Goal: Transaction & Acquisition: Purchase product/service

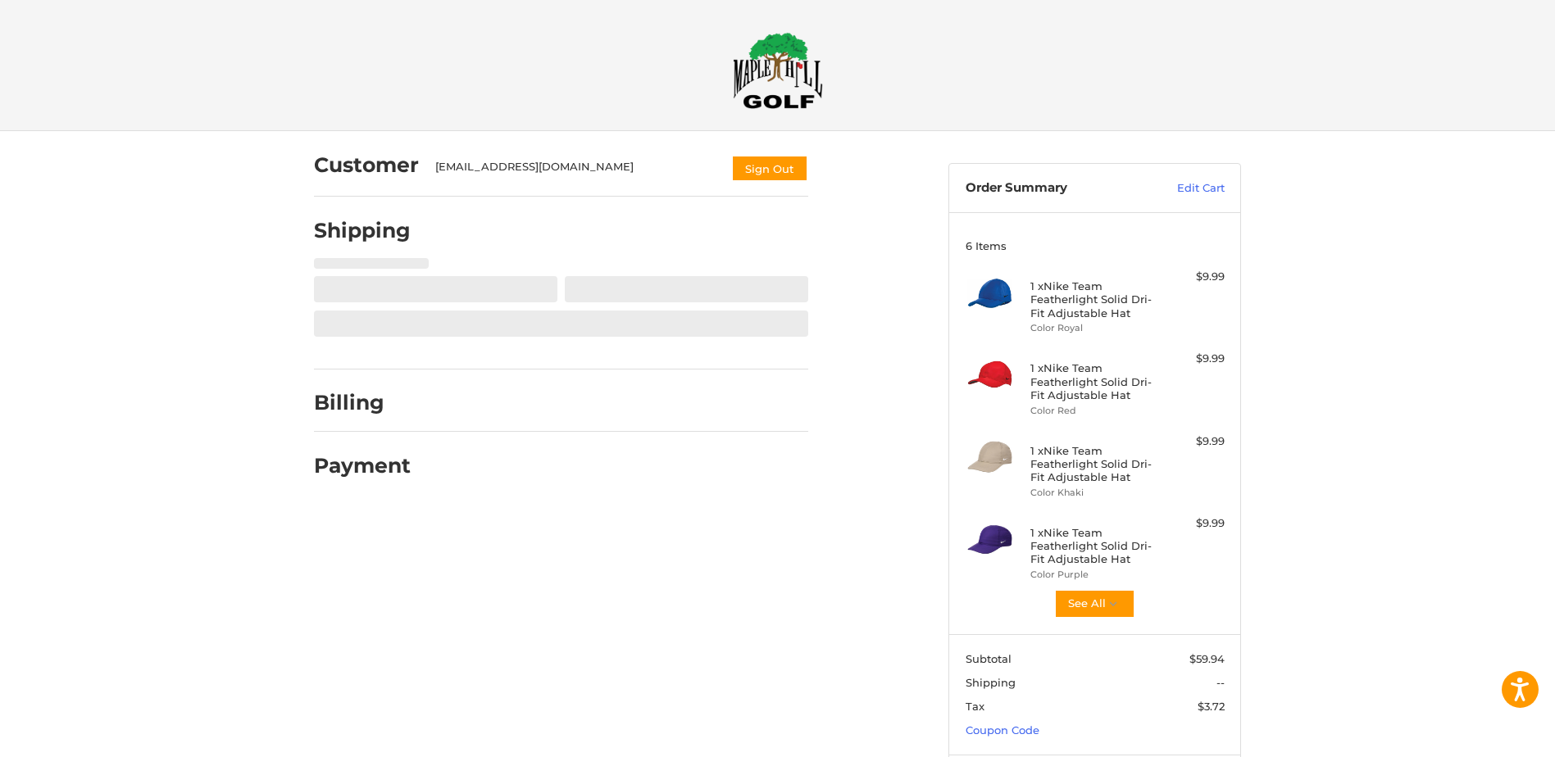
scroll to position [45, 0]
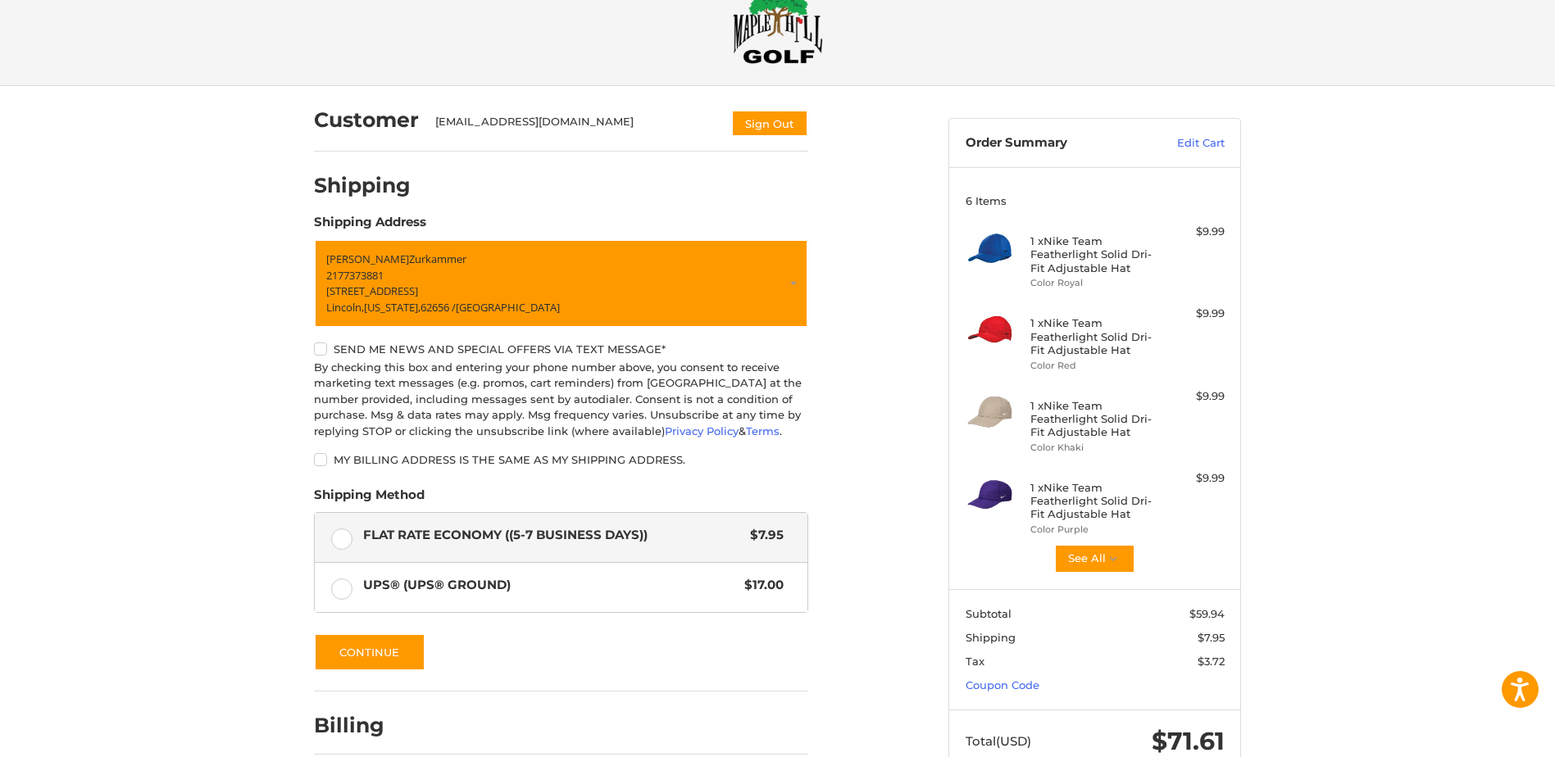
scroll to position [120, 0]
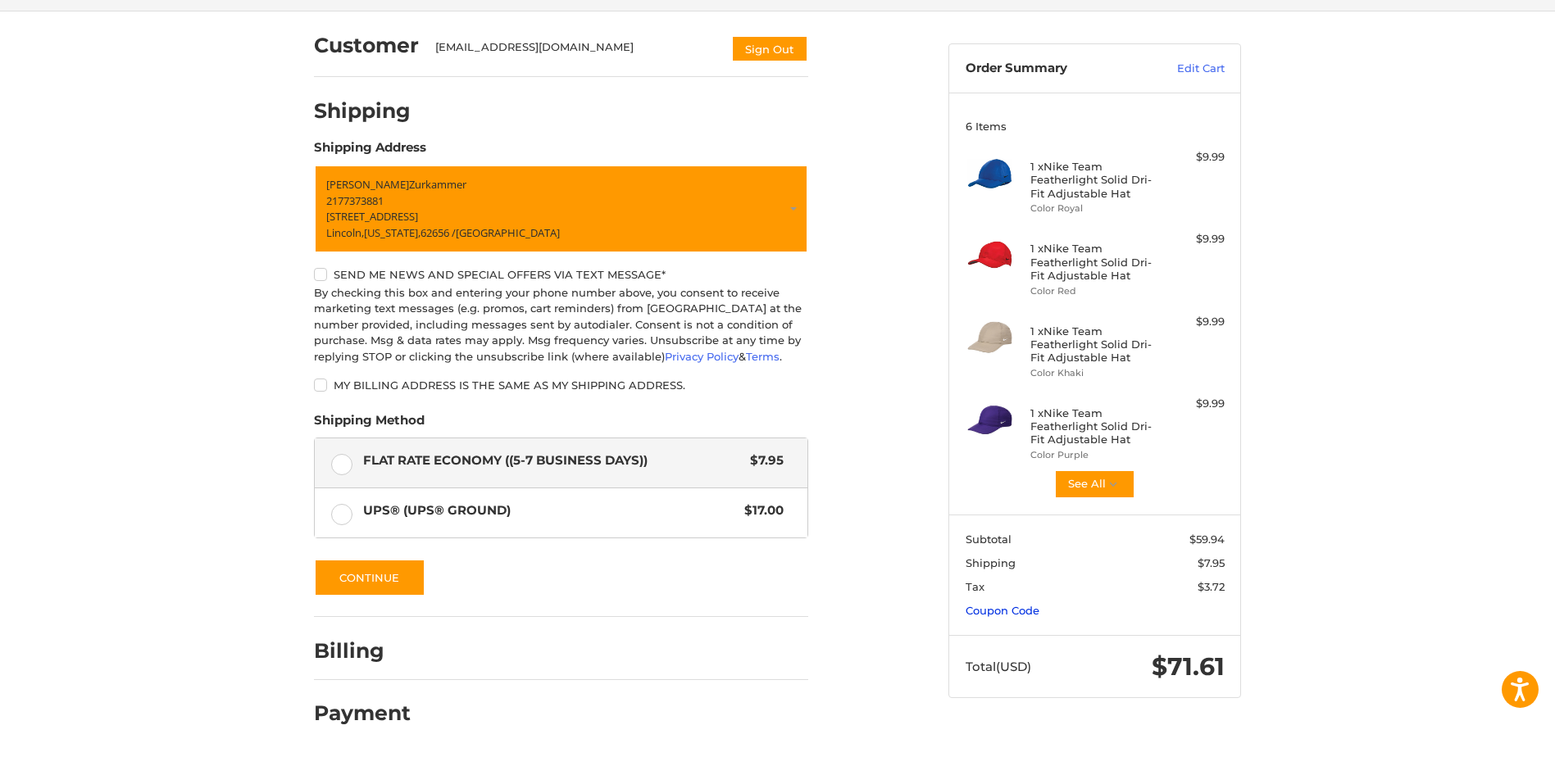
click at [1005, 611] on link "Coupon Code" at bounding box center [1003, 610] width 74 height 13
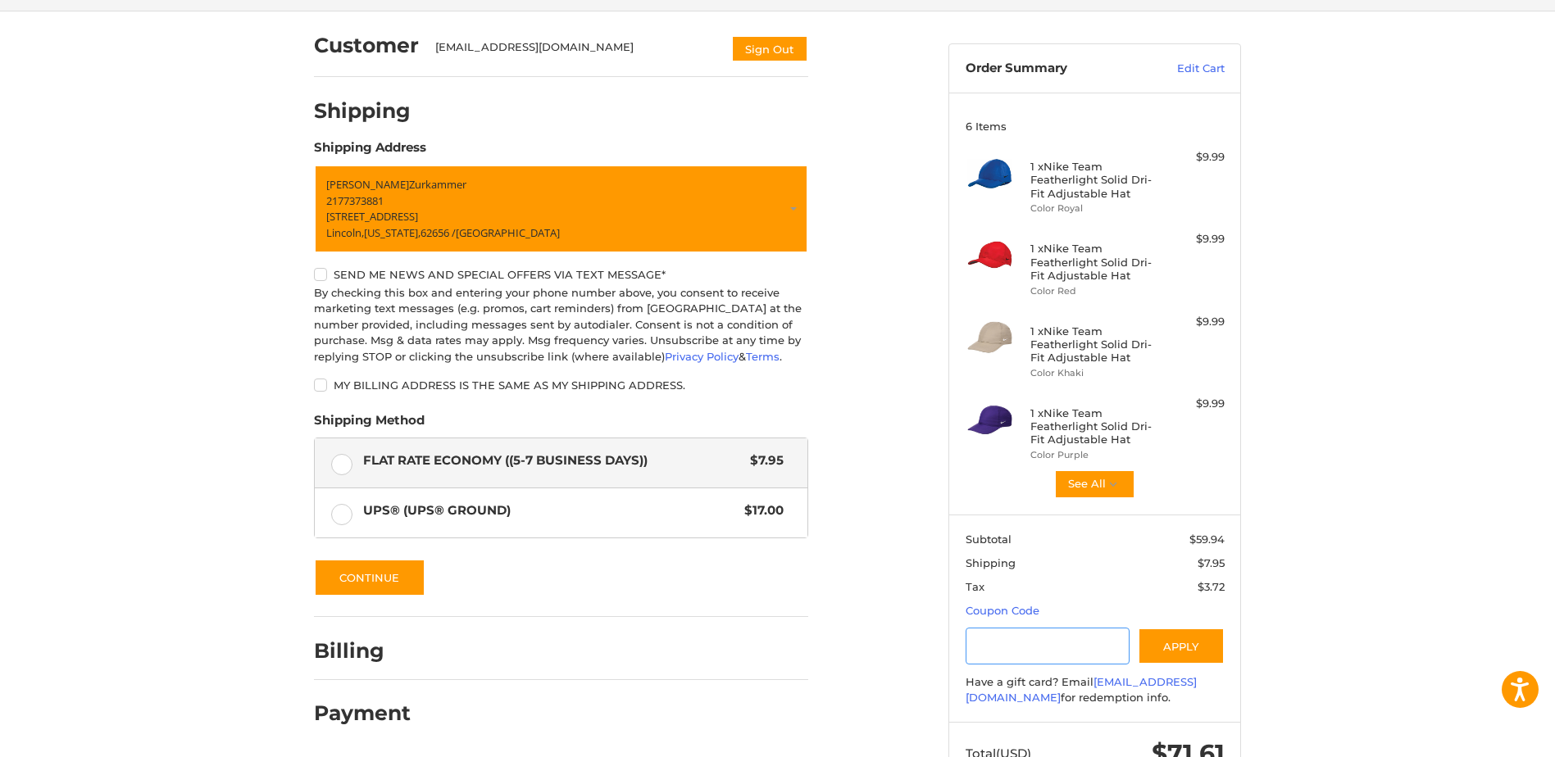
click at [1011, 651] on input "Gift Certificate or Coupon Code" at bounding box center [1048, 646] width 165 height 37
paste input "*********"
type input "*********"
click at [1173, 645] on button "Apply" at bounding box center [1181, 646] width 87 height 37
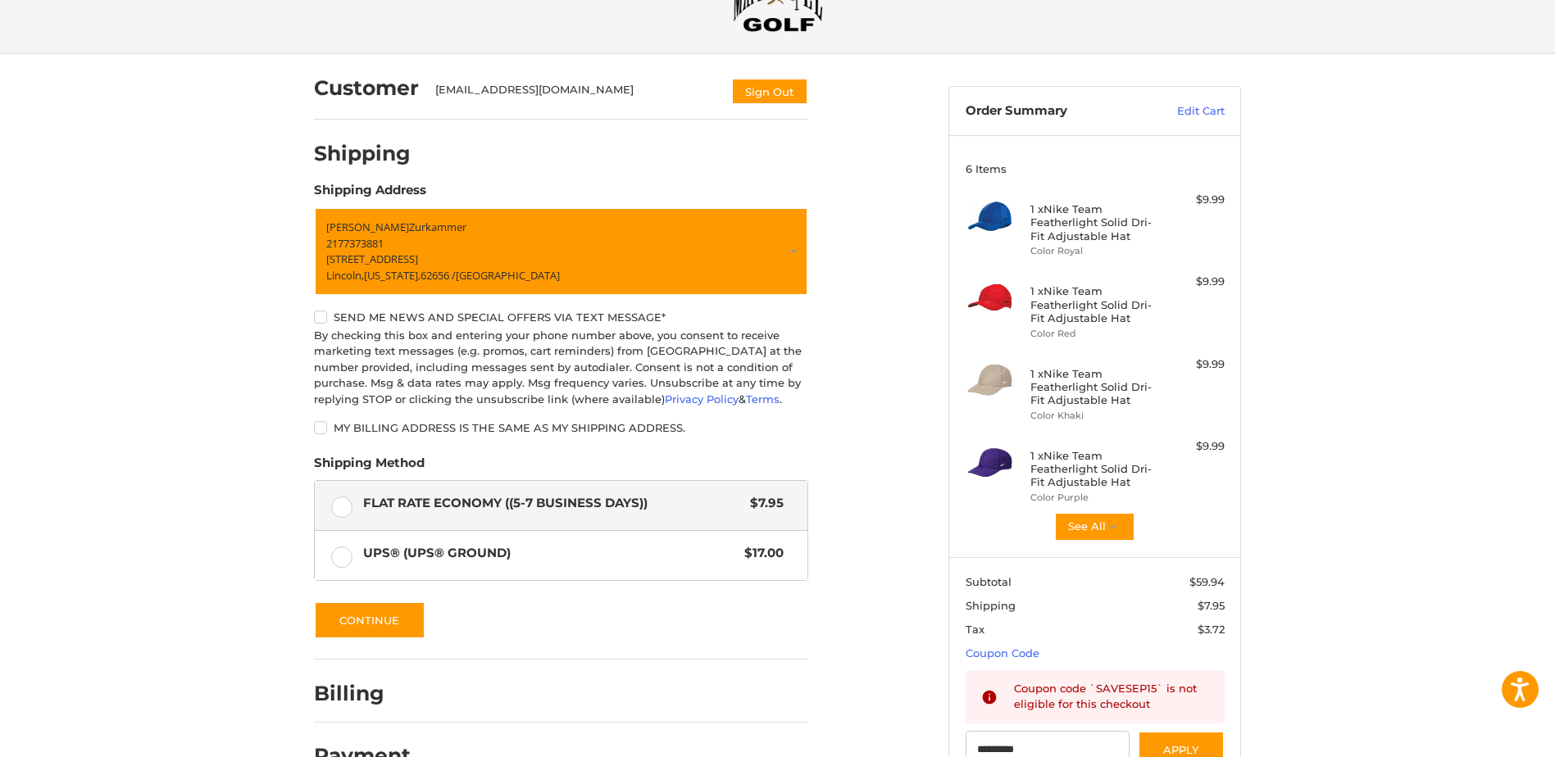
scroll to position [0, 0]
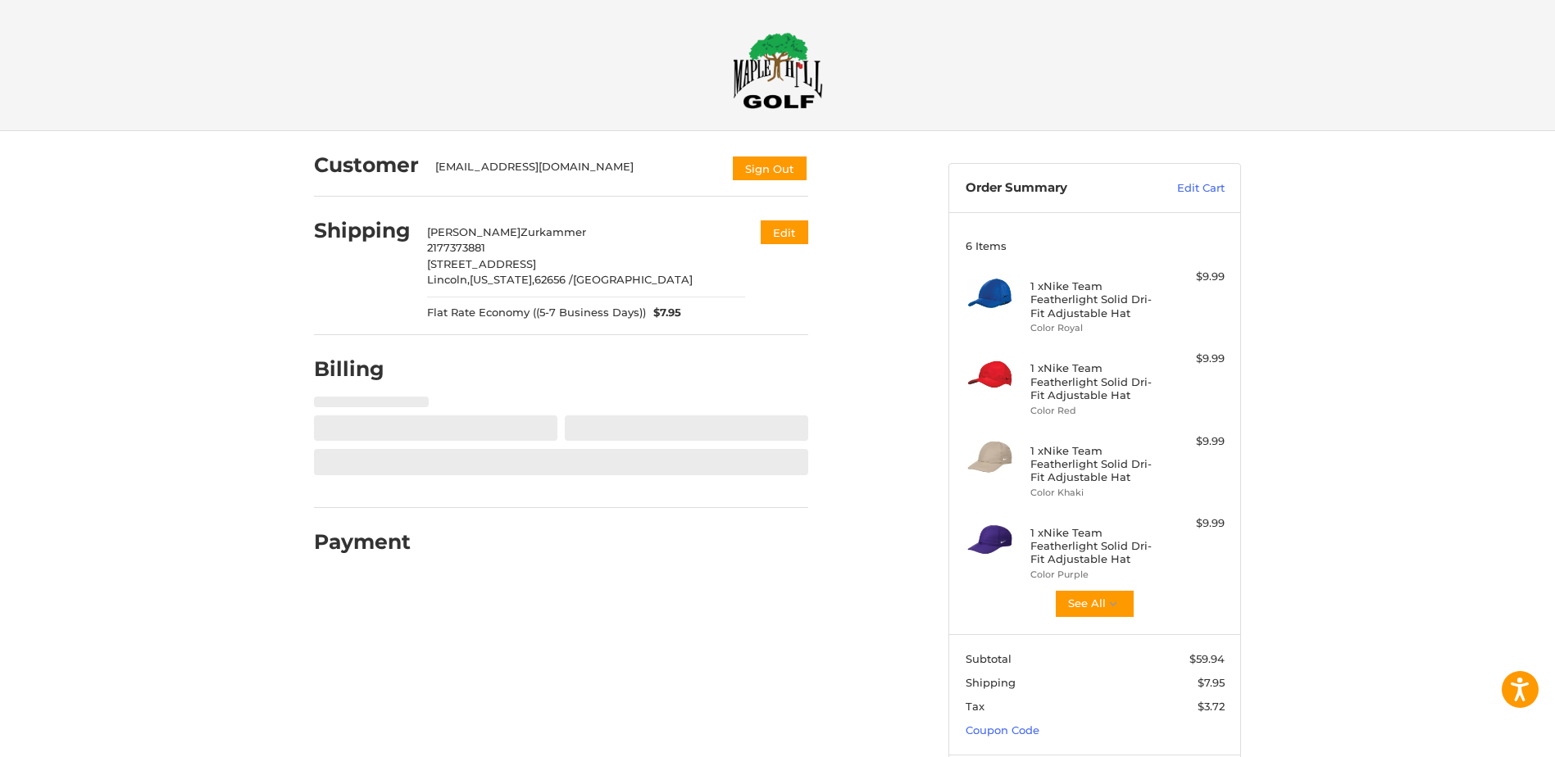
select select "**"
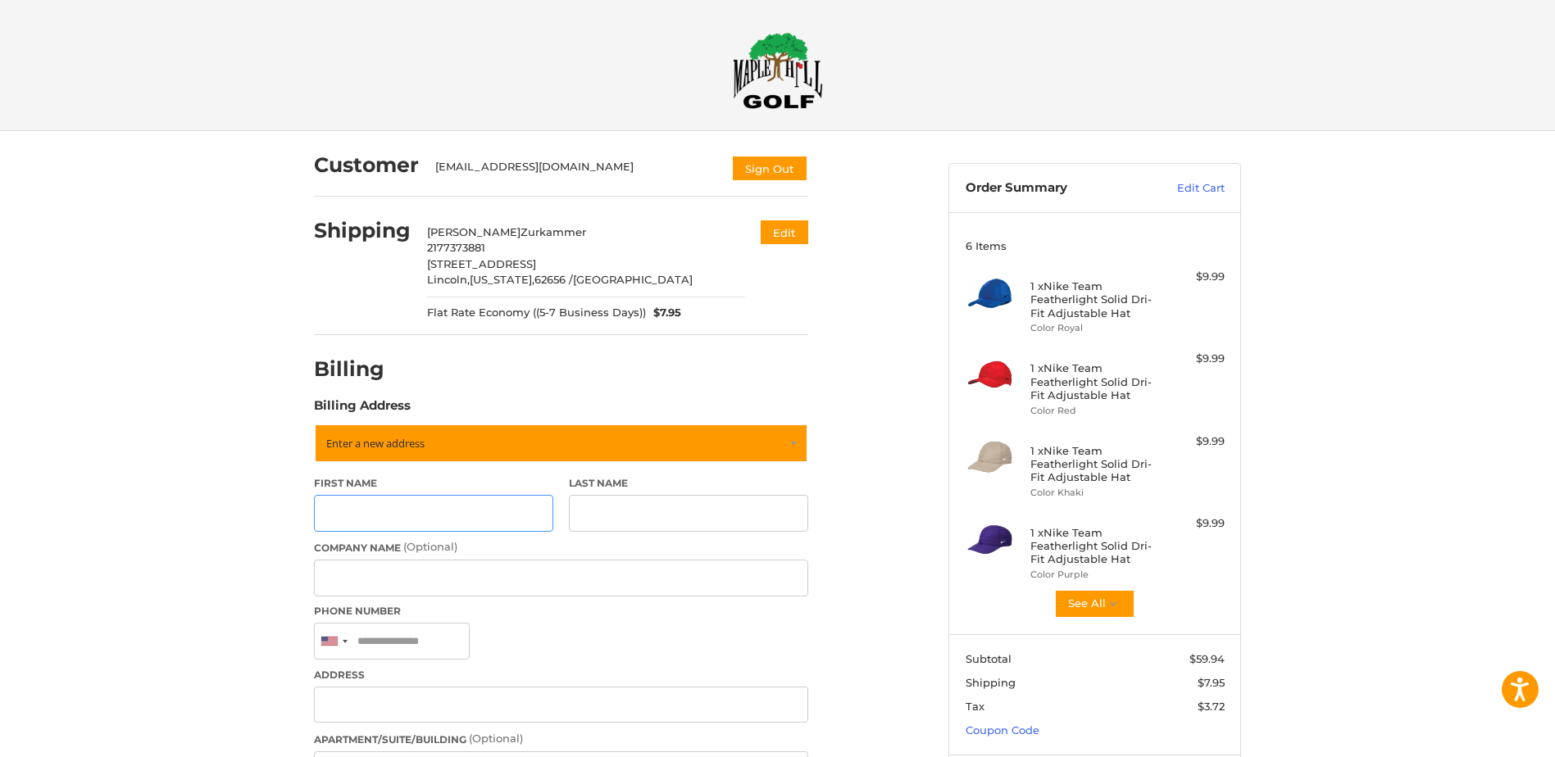
scroll to position [184, 0]
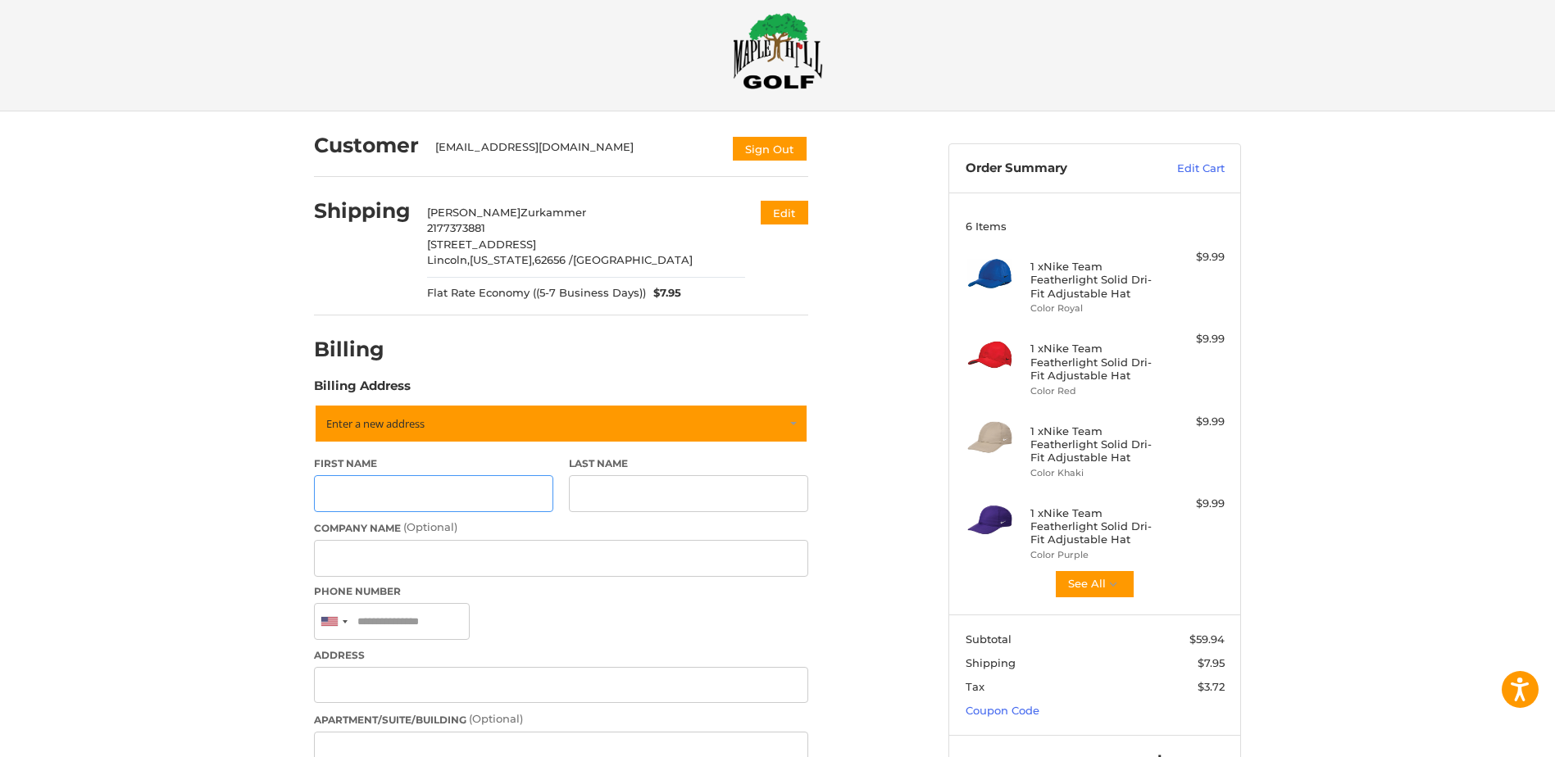
scroll to position [0, 0]
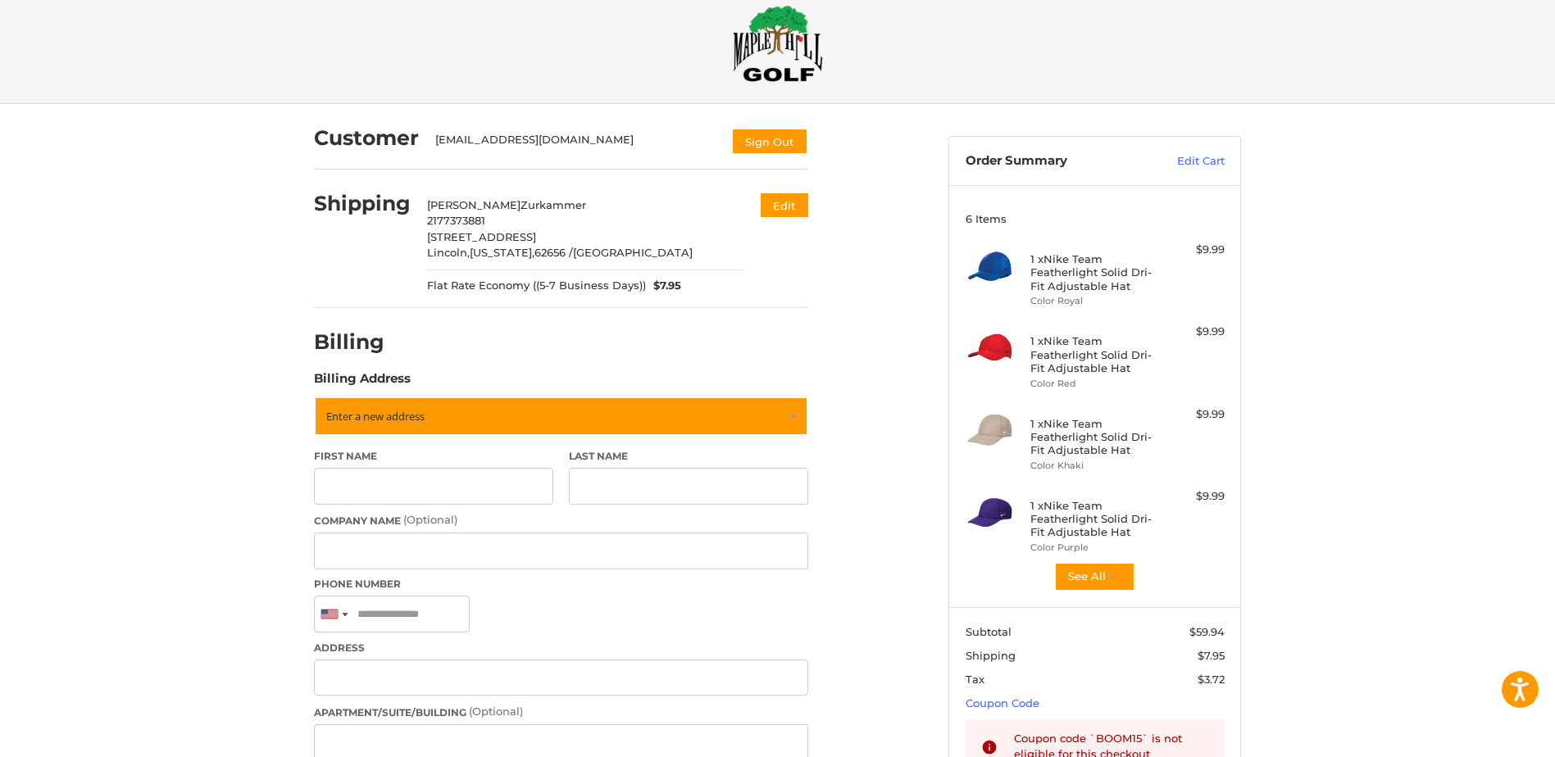
type input "******"
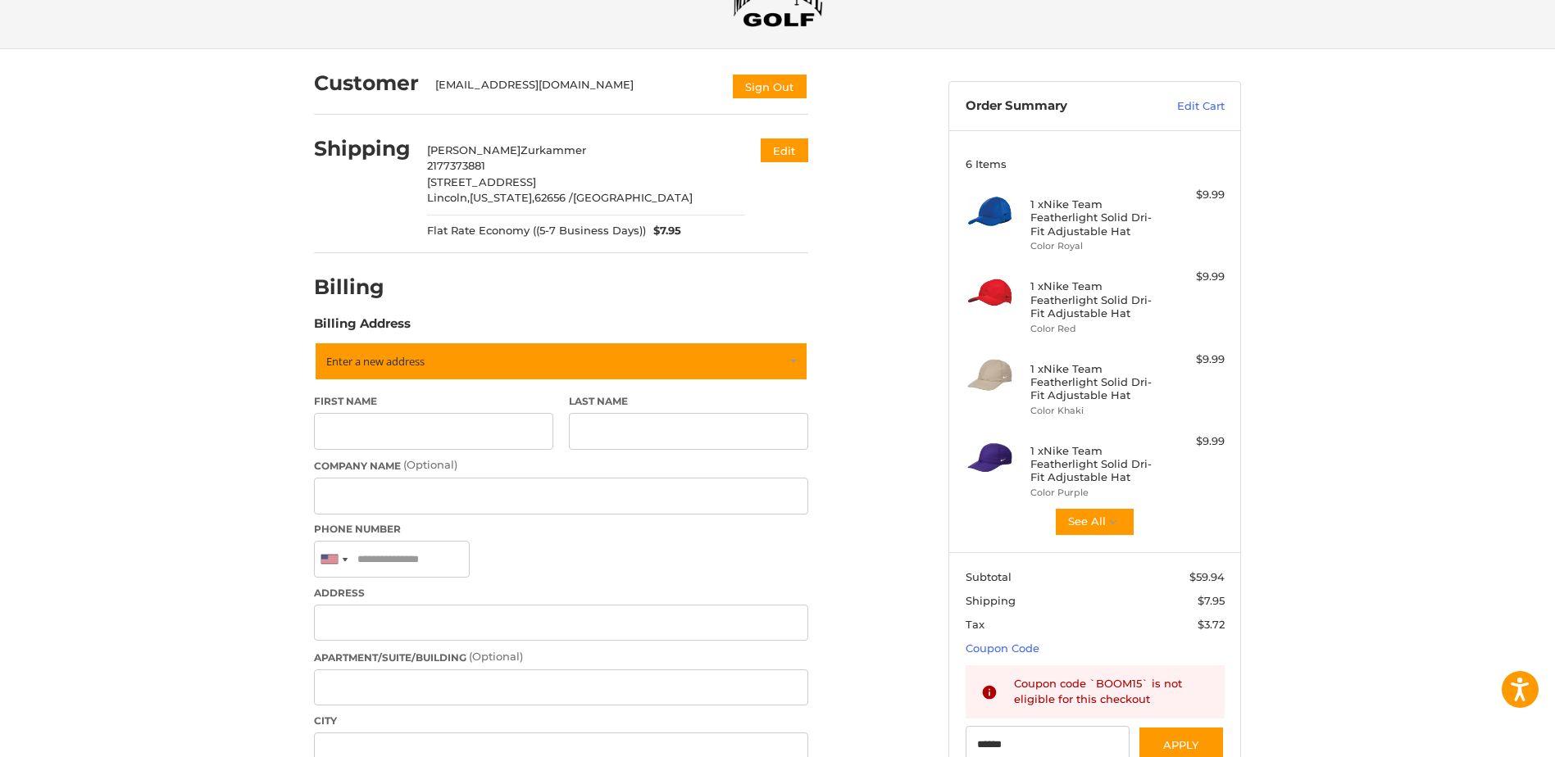
scroll to position [0, 0]
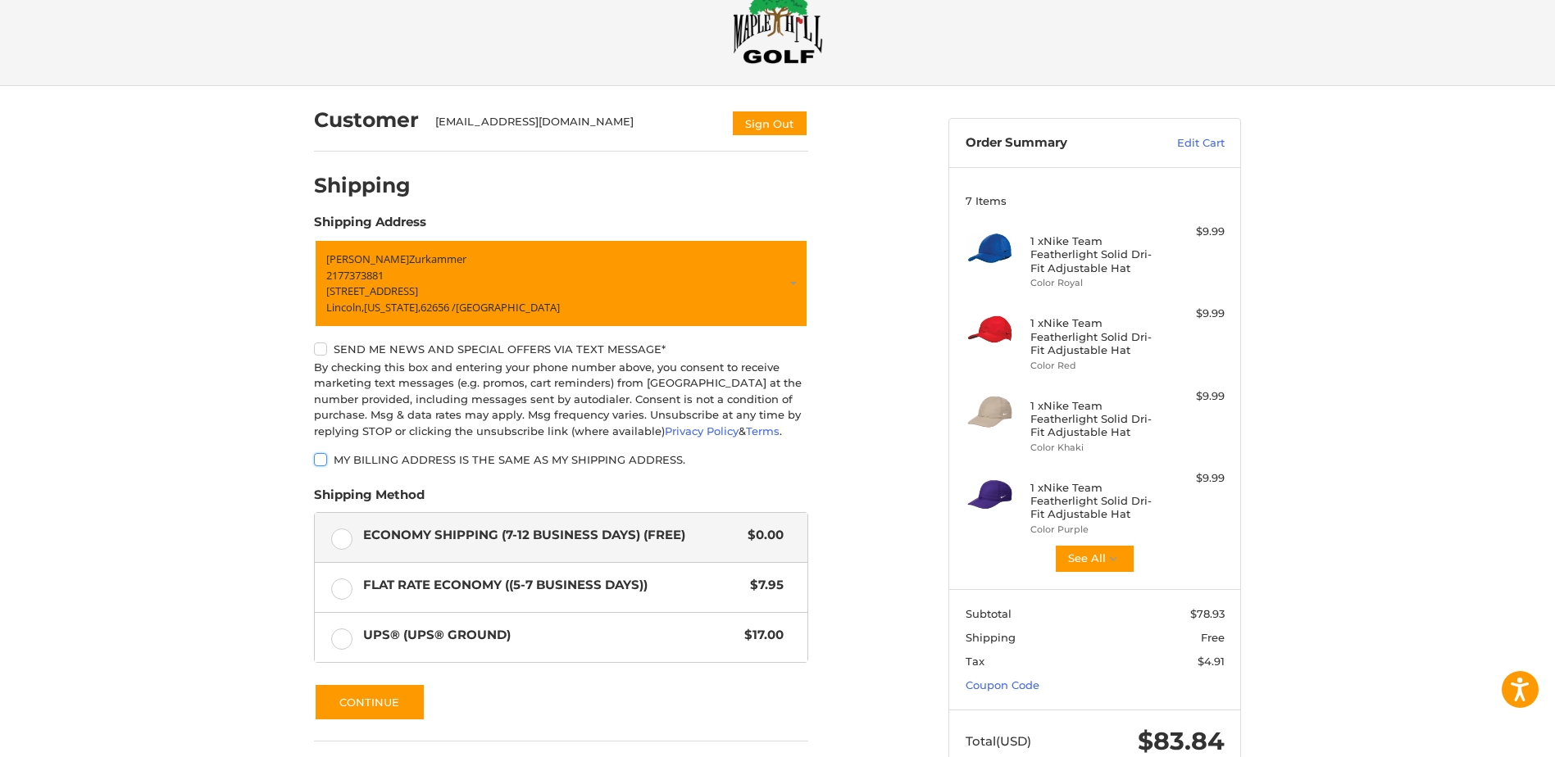
scroll to position [170, 0]
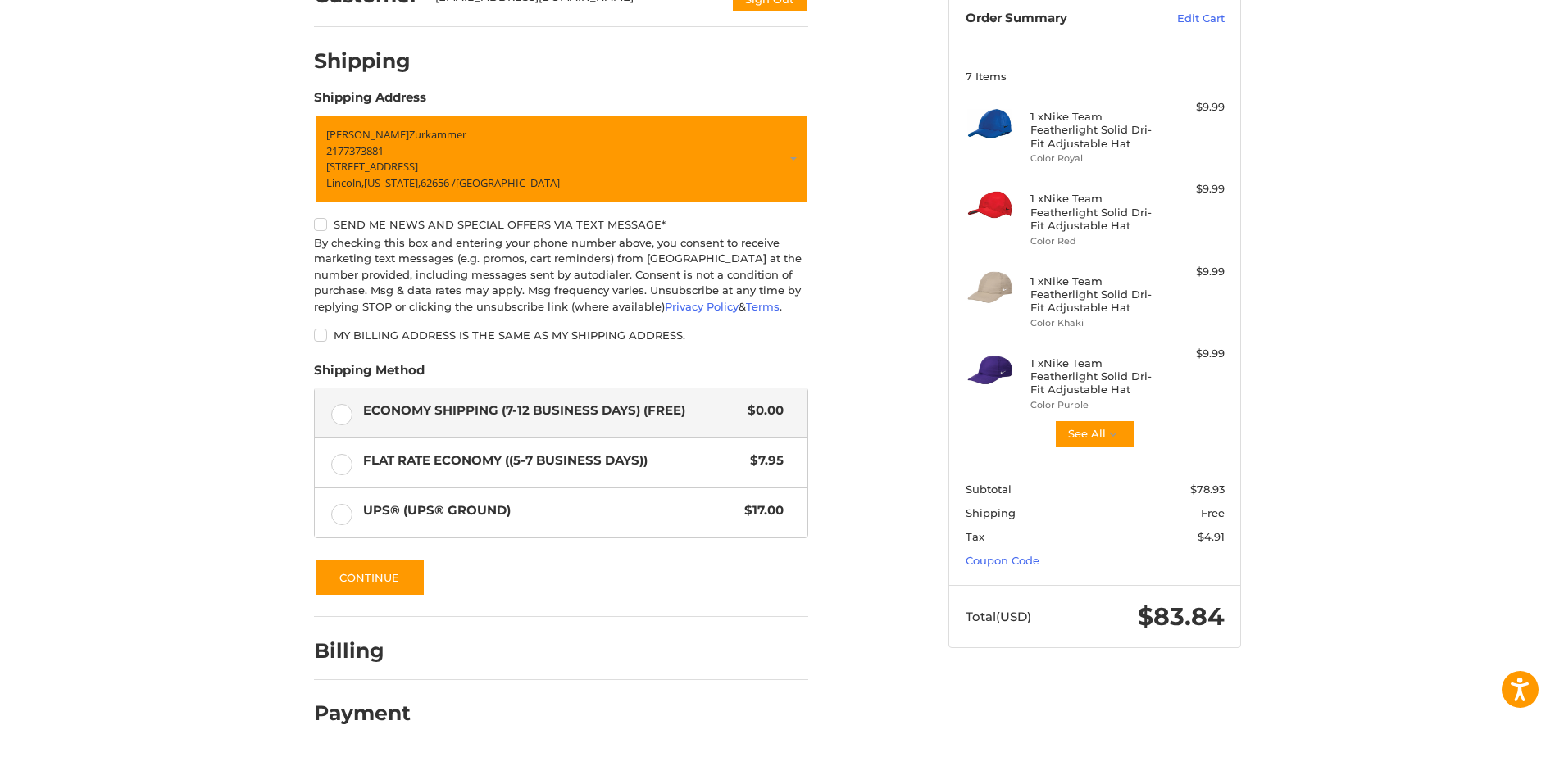
click at [321, 225] on label "Send me news and special offers via text message*" at bounding box center [561, 224] width 494 height 13
click at [316, 330] on label "My billing address is the same as my shipping address." at bounding box center [561, 335] width 494 height 13
click at [319, 332] on label "My billing address is the same as my shipping address." at bounding box center [561, 335] width 494 height 13
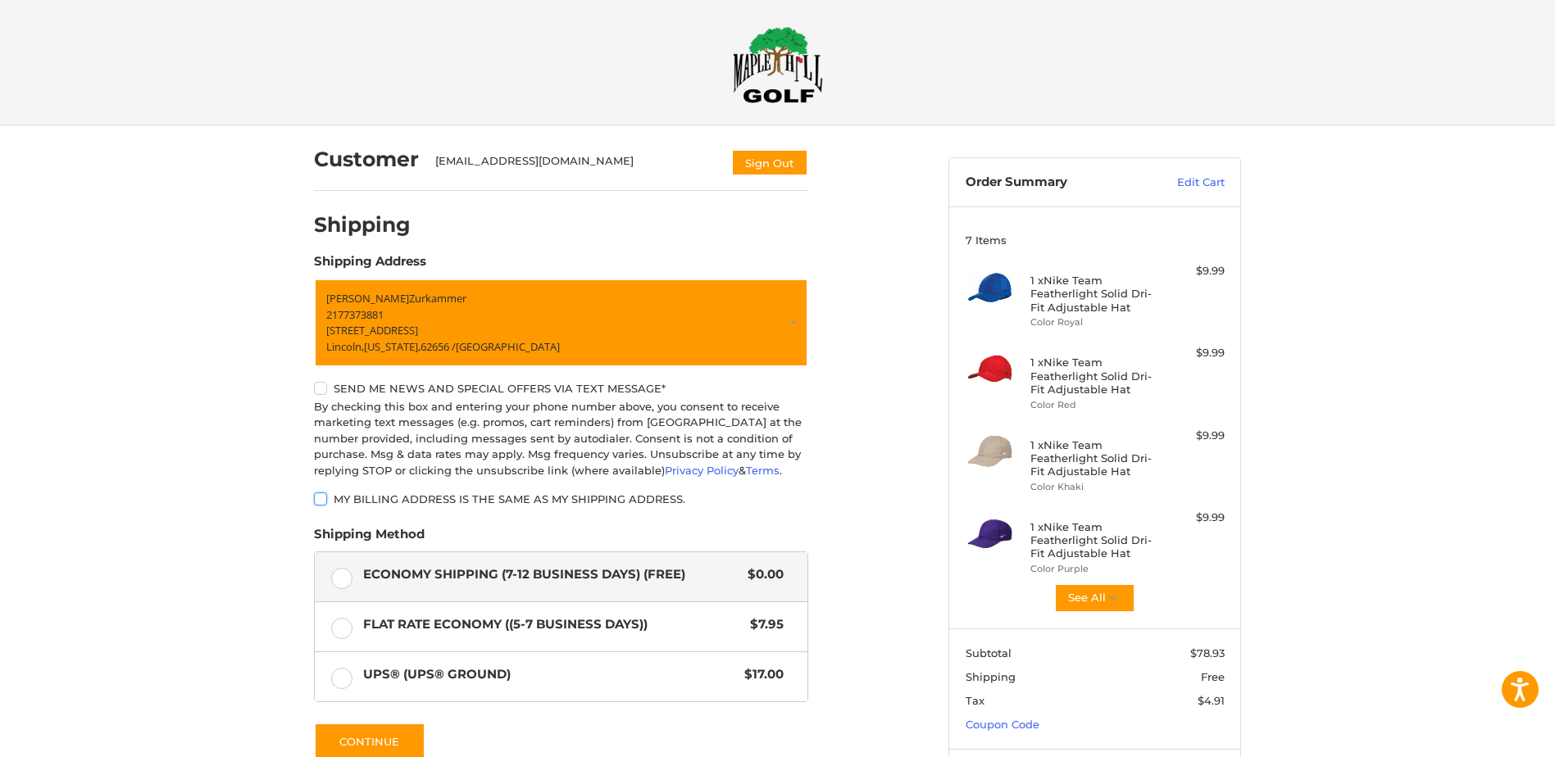
scroll to position [0, 0]
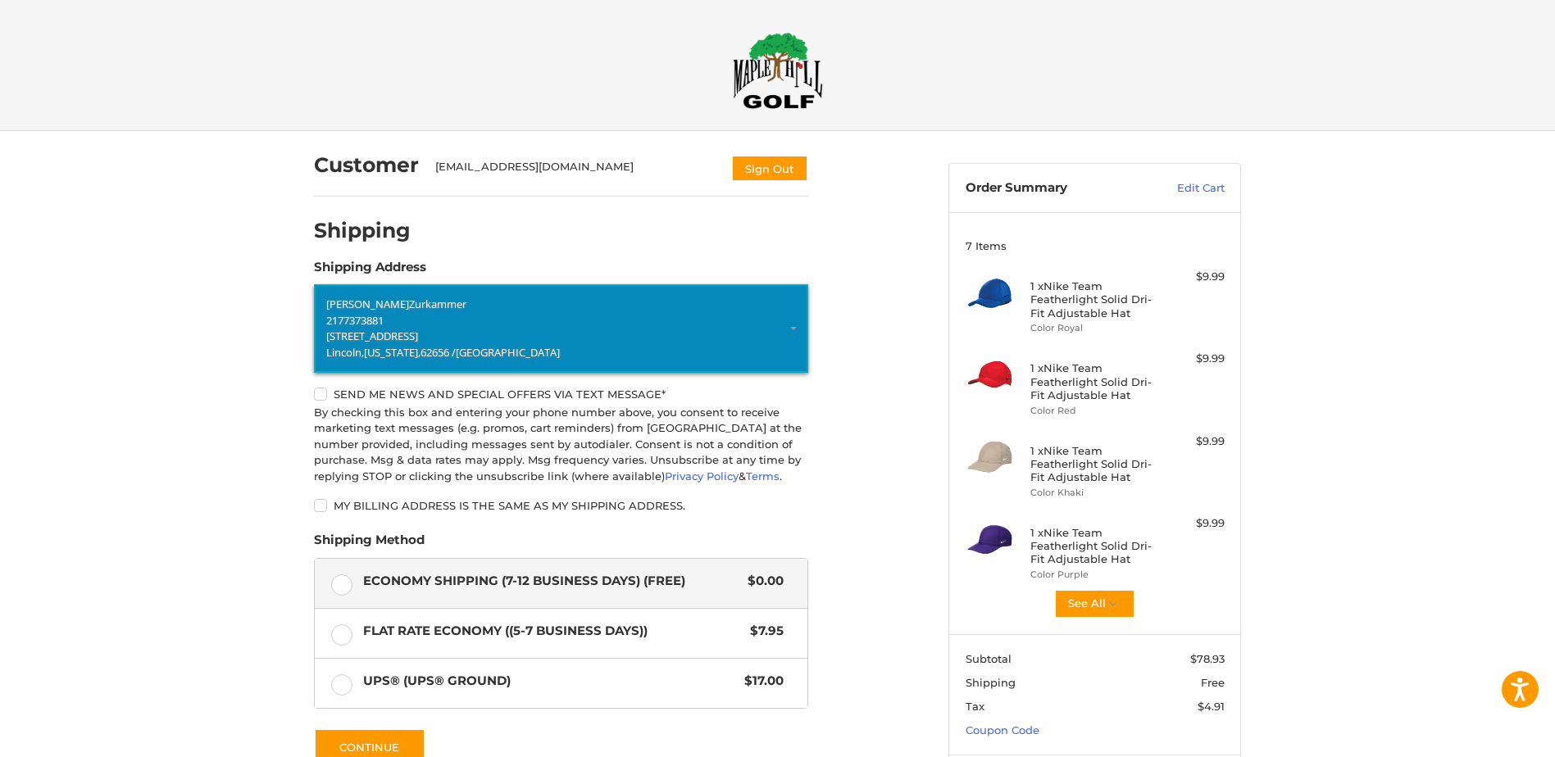
click at [513, 307] on p "Tony Zurkammer" at bounding box center [561, 305] width 470 height 16
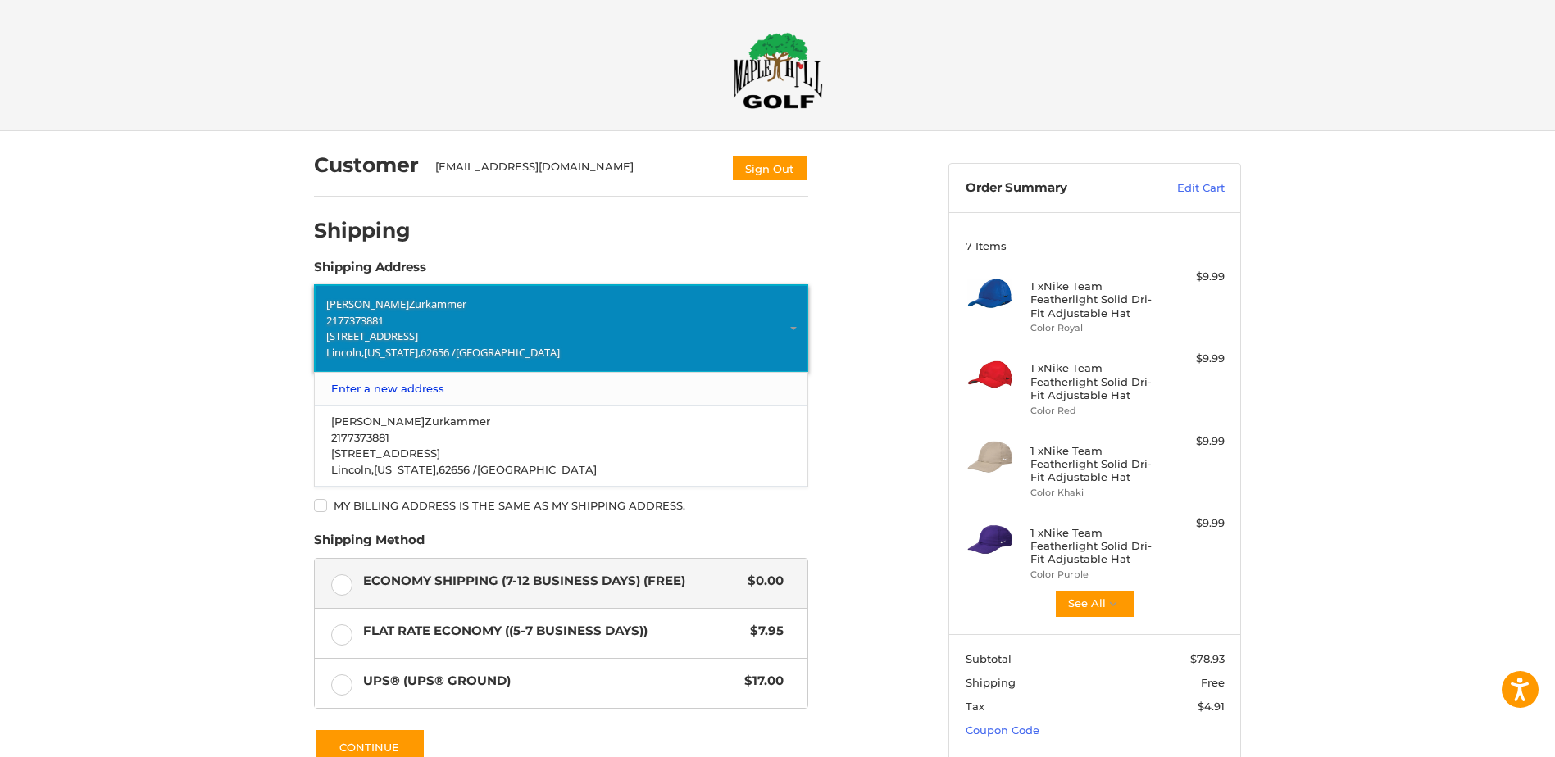
click at [415, 384] on link "Enter a new address" at bounding box center [561, 389] width 477 height 32
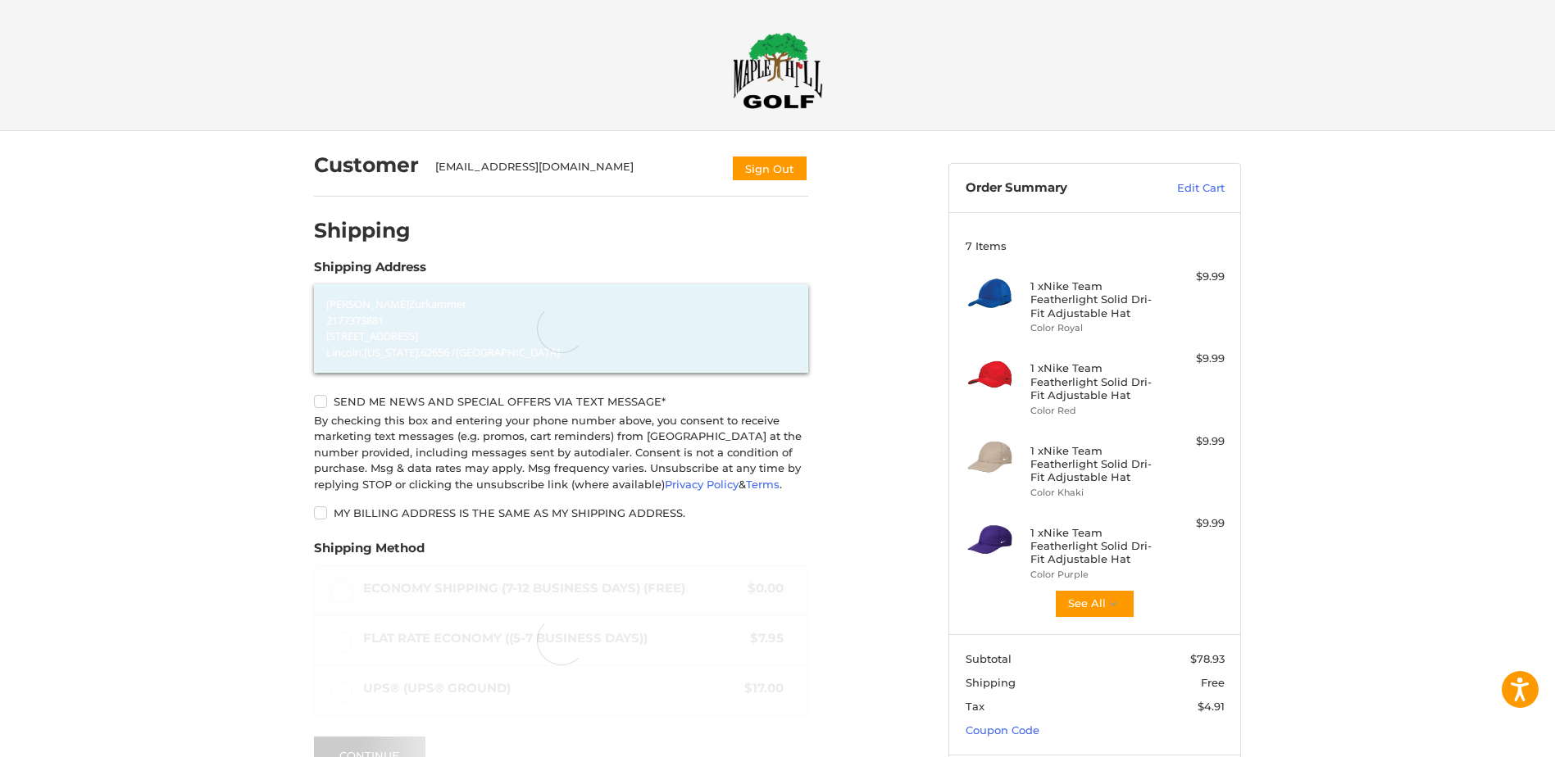
select select "**"
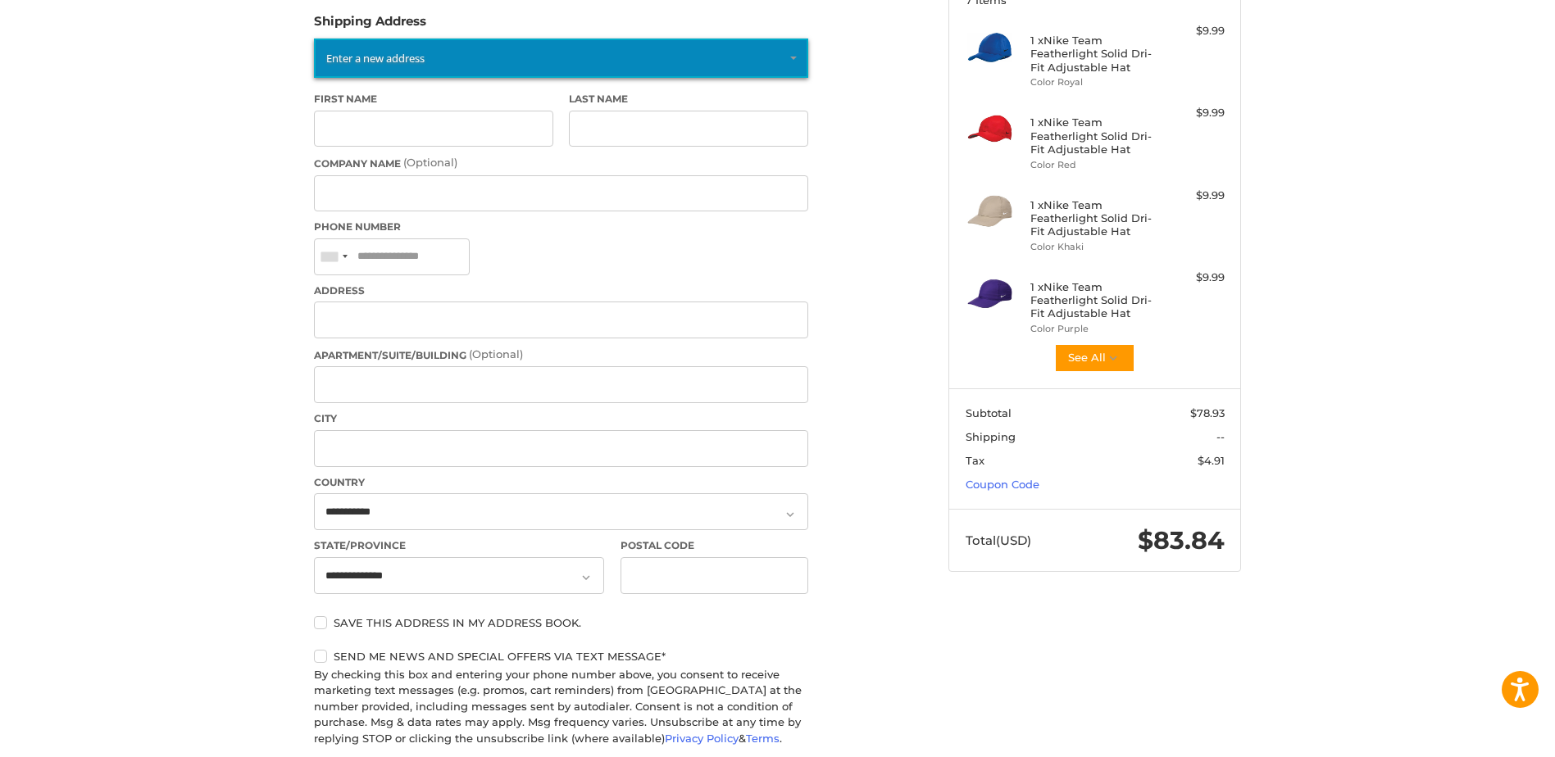
scroll to position [82, 0]
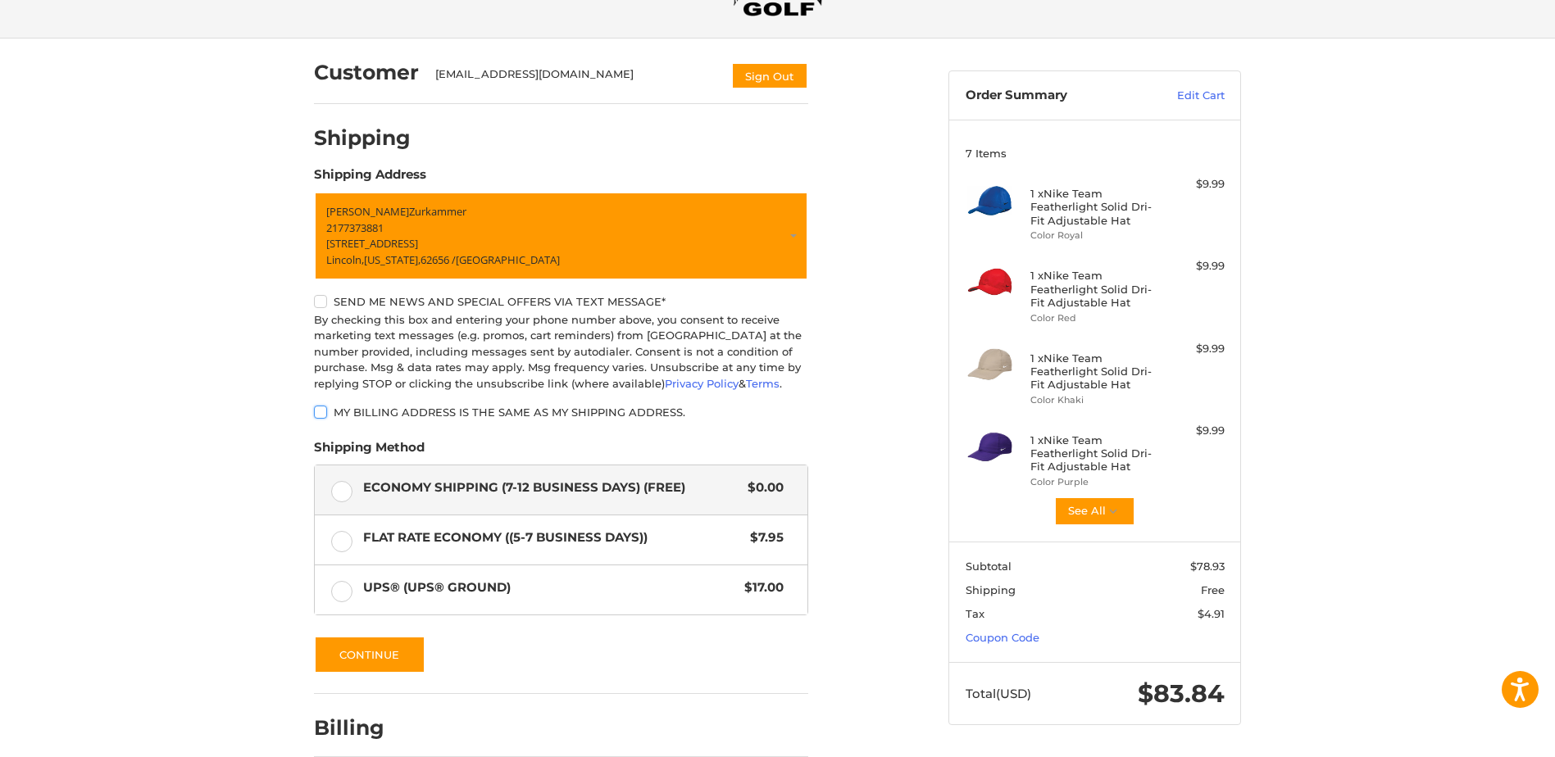
scroll to position [170, 0]
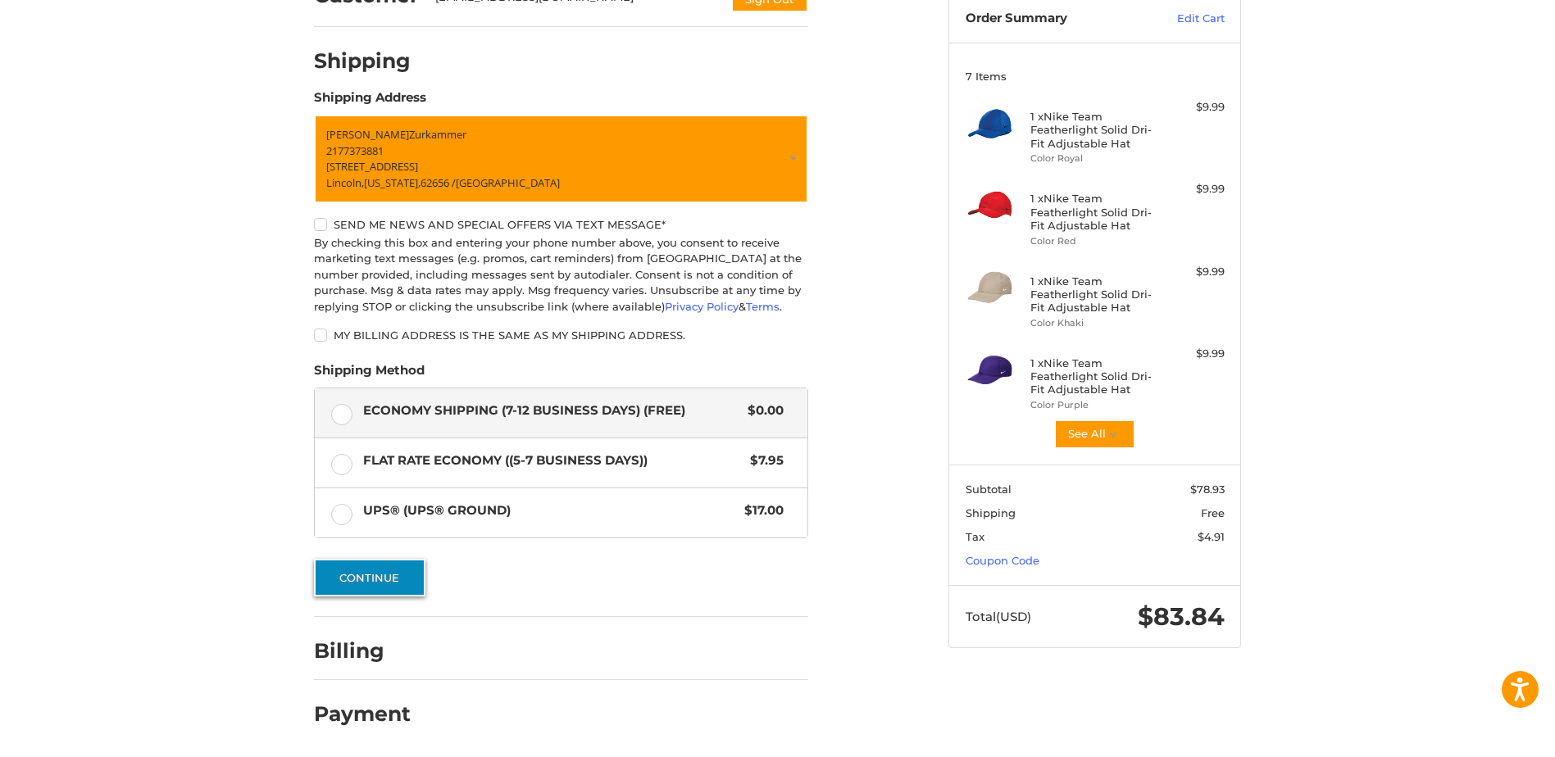
click at [377, 566] on button "Continue" at bounding box center [369, 578] width 111 height 38
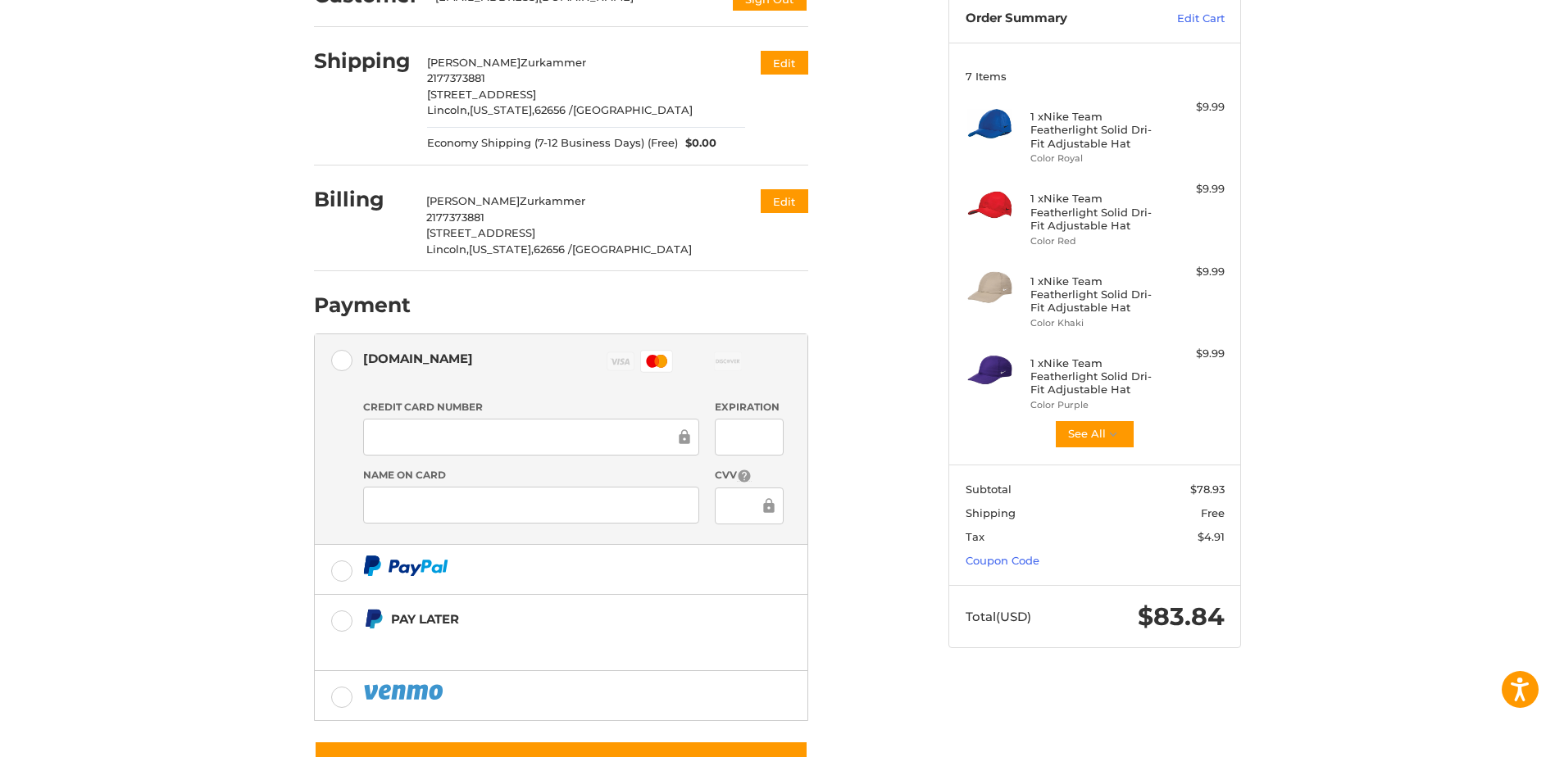
click at [854, 492] on ol "Customer tzurkamm@msn.com Sign Out Shipping Tony Zurkammer 2177373881 915 6th S…" at bounding box center [593, 374] width 558 height 826
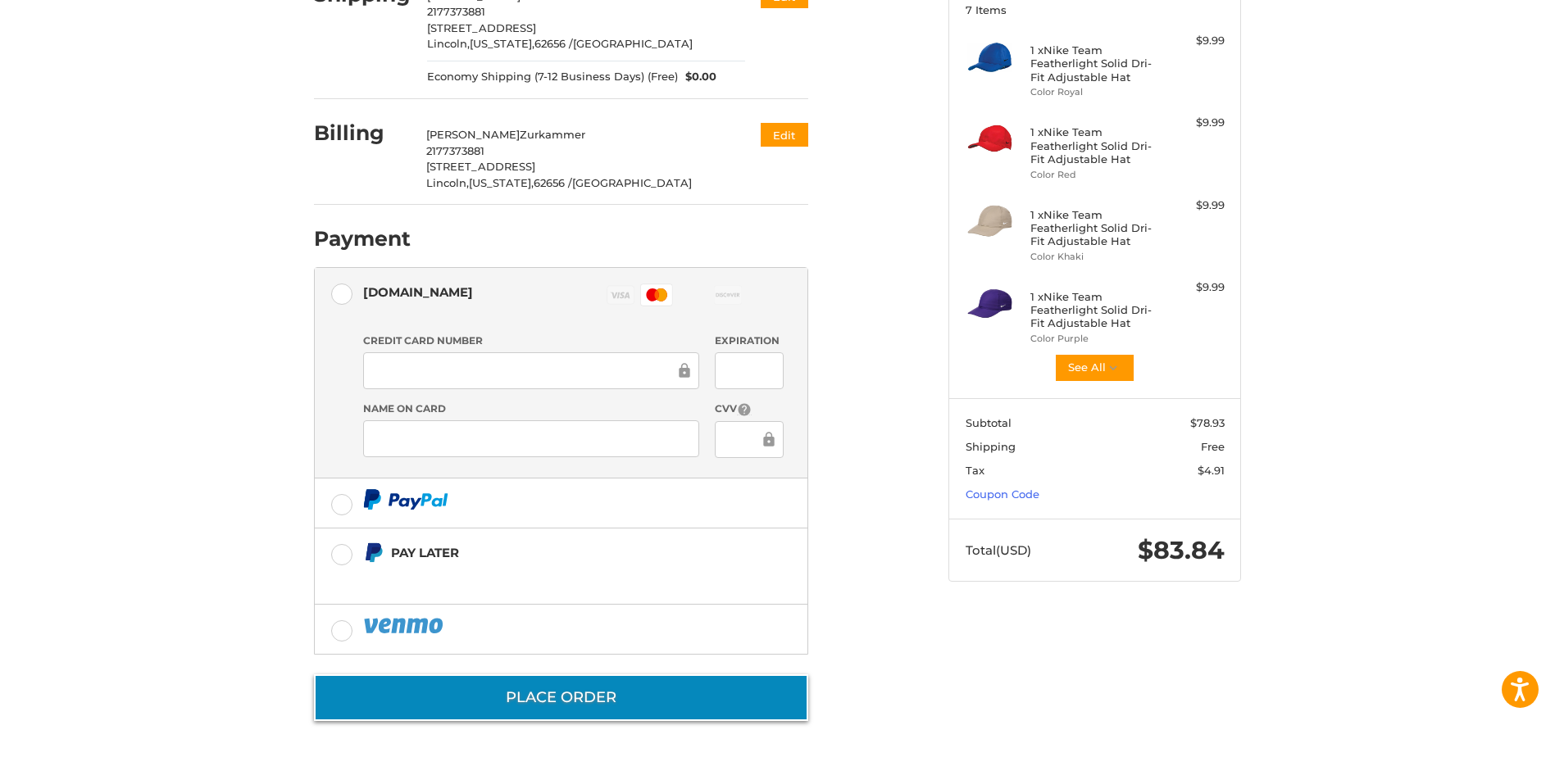
click at [547, 692] on button "Place Order" at bounding box center [561, 698] width 494 height 47
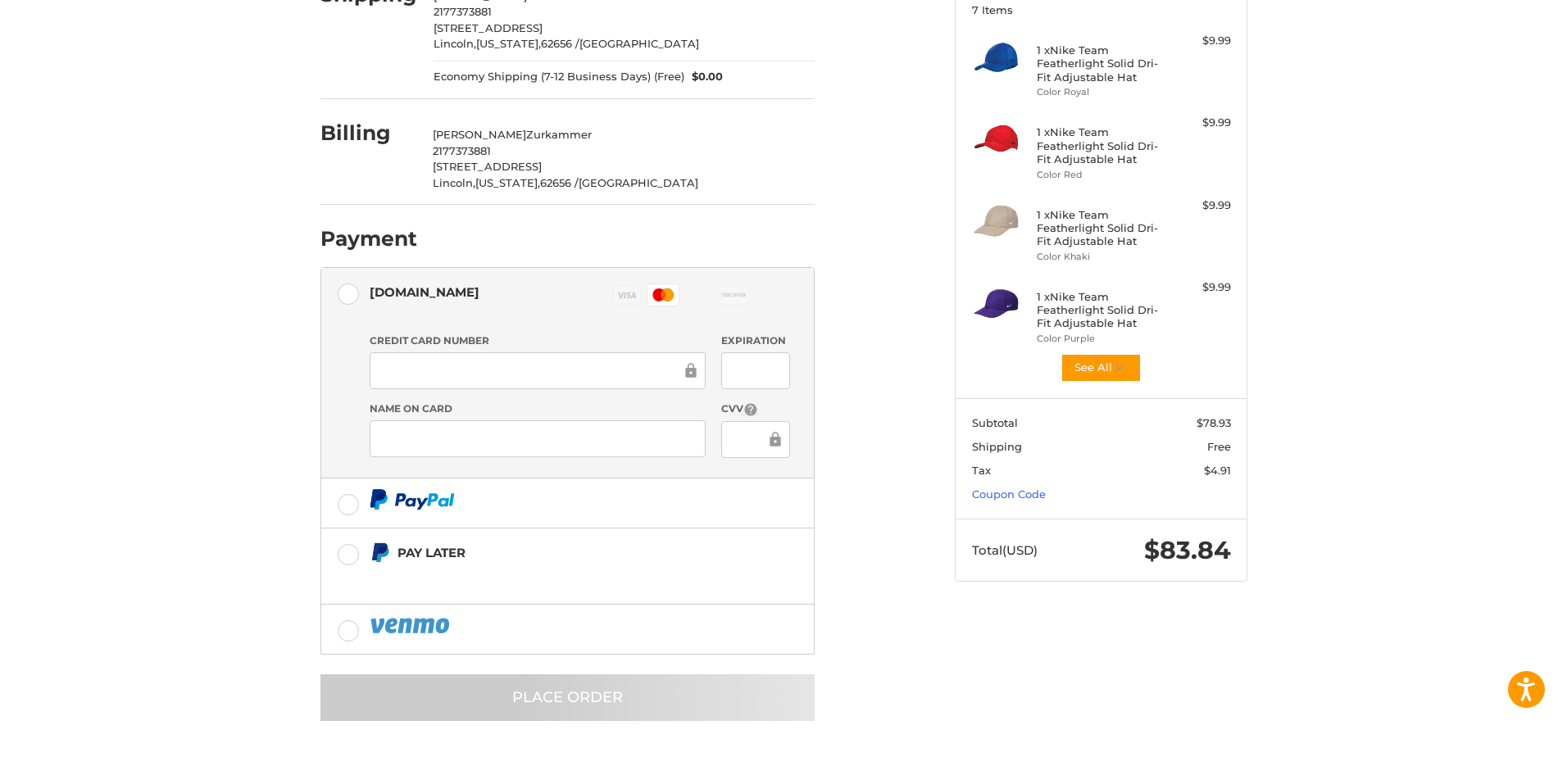
scroll to position [0, 0]
